Goal: Entertainment & Leisure: Consume media (video, audio)

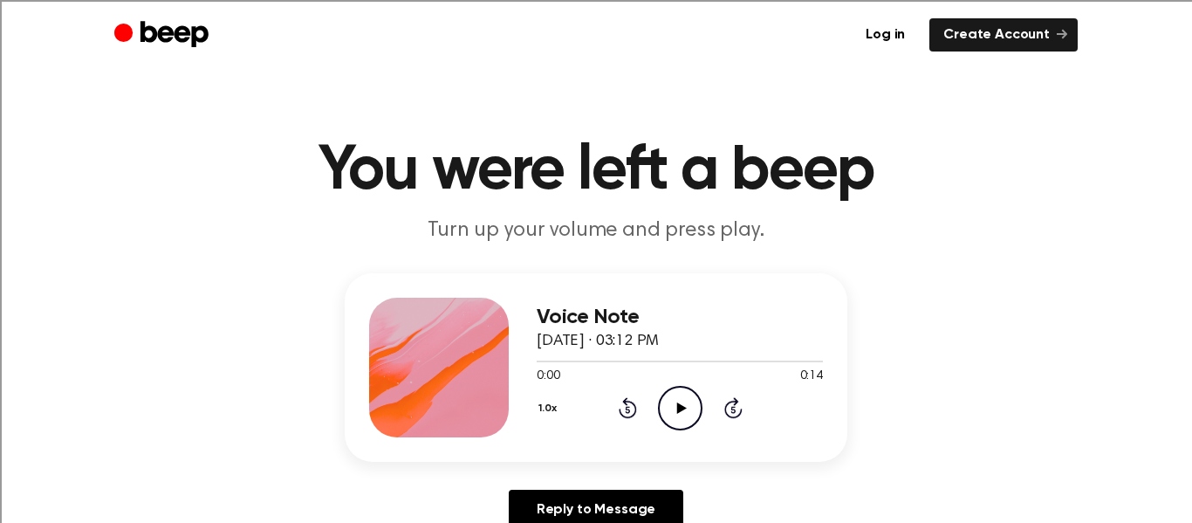
click at [682, 407] on icon at bounding box center [681, 407] width 10 height 11
click at [683, 420] on icon "Play Audio" at bounding box center [680, 408] width 44 height 44
click at [684, 403] on icon "Play Audio" at bounding box center [680, 408] width 44 height 44
click at [684, 406] on icon "Play Audio" at bounding box center [680, 408] width 44 height 44
click at [676, 412] on icon "Play Audio" at bounding box center [680, 408] width 44 height 44
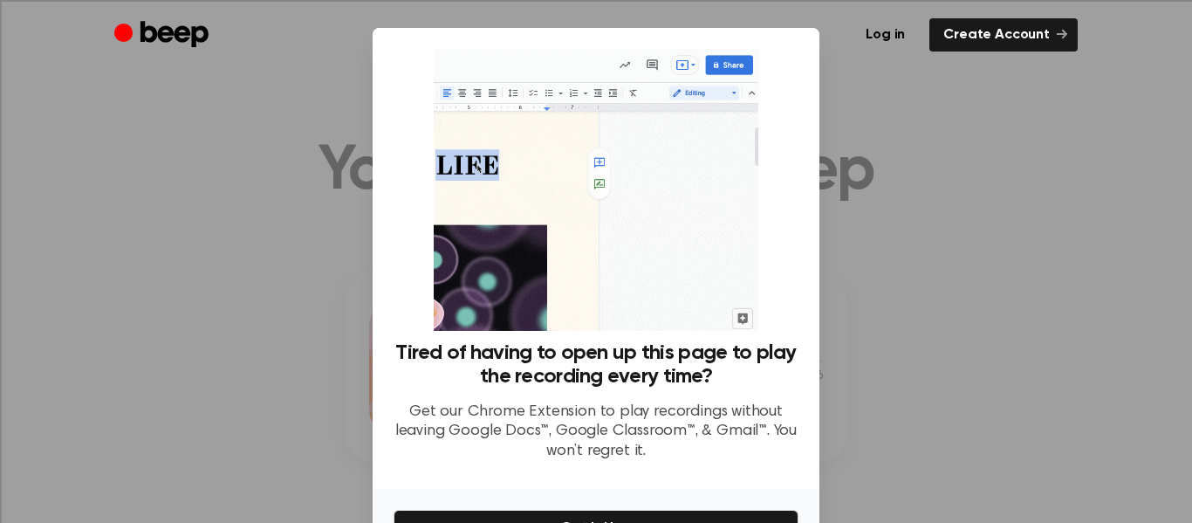
click at [866, 200] on div at bounding box center [596, 261] width 1192 height 523
click at [865, 90] on div at bounding box center [596, 261] width 1192 height 523
click at [970, 221] on div at bounding box center [596, 261] width 1192 height 523
click at [1036, 258] on div at bounding box center [596, 261] width 1192 height 523
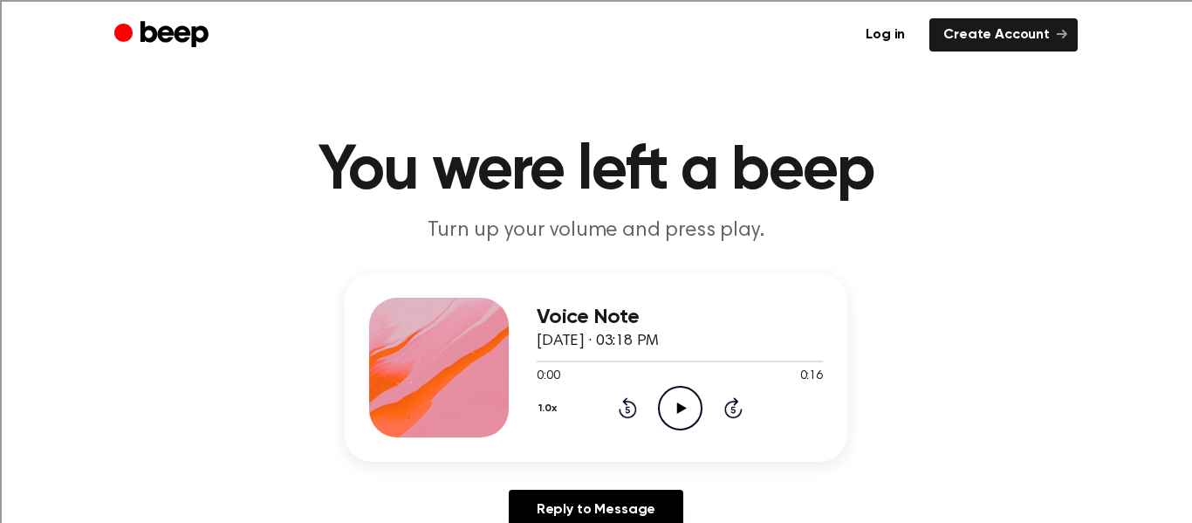
click at [685, 411] on icon "Play Audio" at bounding box center [680, 408] width 44 height 44
click at [685, 401] on icon "Play Audio" at bounding box center [680, 408] width 44 height 44
click at [683, 408] on icon at bounding box center [681, 407] width 10 height 11
click at [674, 411] on icon "Play Audio" at bounding box center [680, 408] width 44 height 44
